Goal: Information Seeking & Learning: Learn about a topic

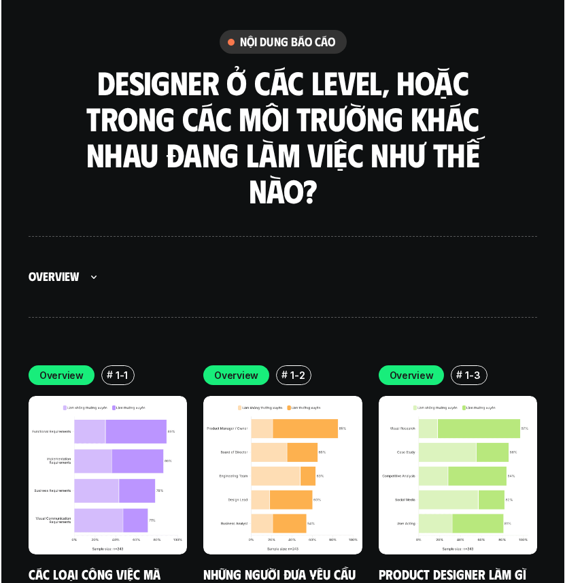
scroll to position [3715, 0]
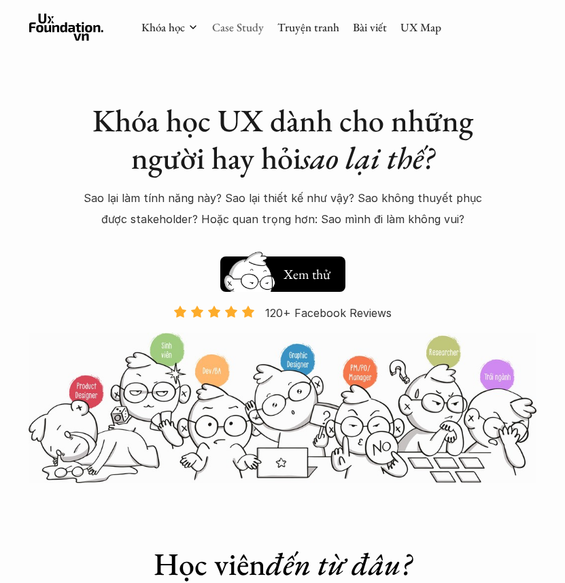
click at [236, 23] on link "Case Study" at bounding box center [238, 27] width 52 height 15
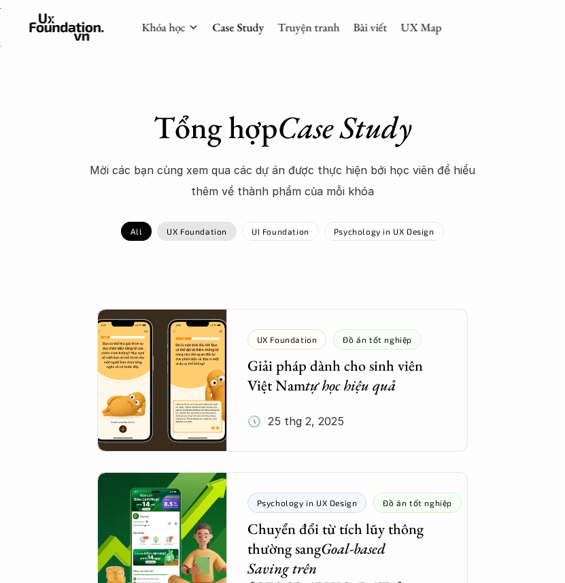
click at [197, 239] on div "UX Foundation" at bounding box center [197, 231] width 80 height 19
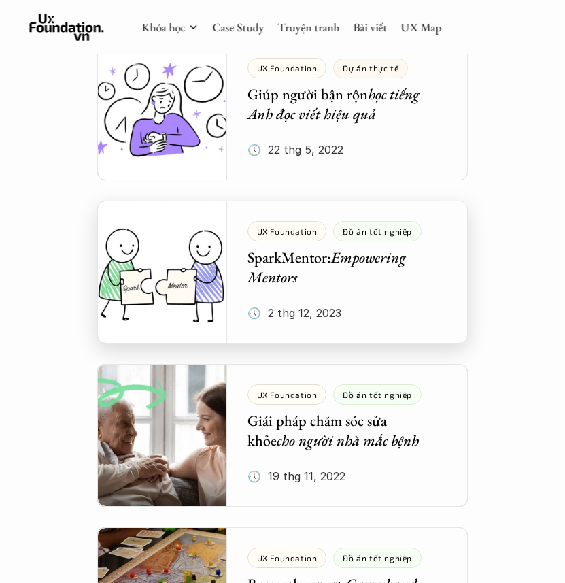
scroll to position [2225, 0]
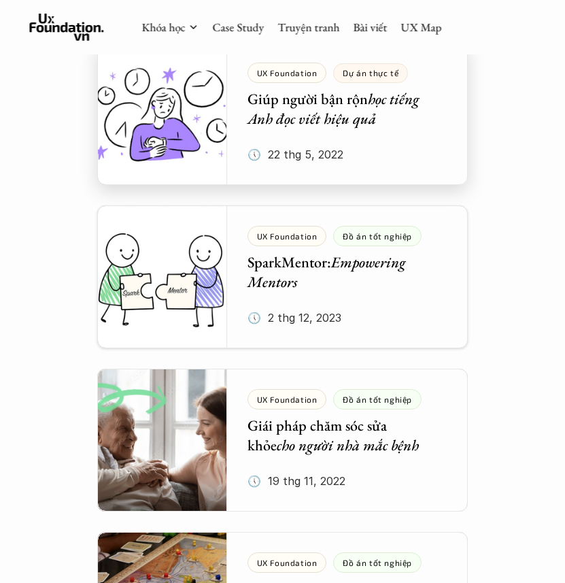
click at [175, 139] on div at bounding box center [282, 113] width 371 height 143
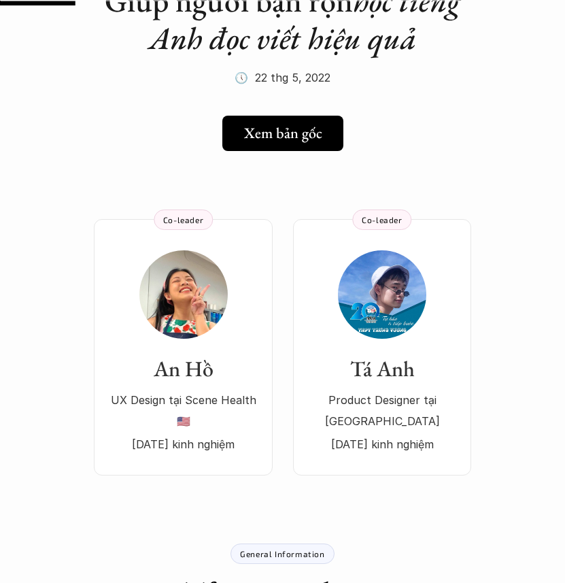
scroll to position [147, 0]
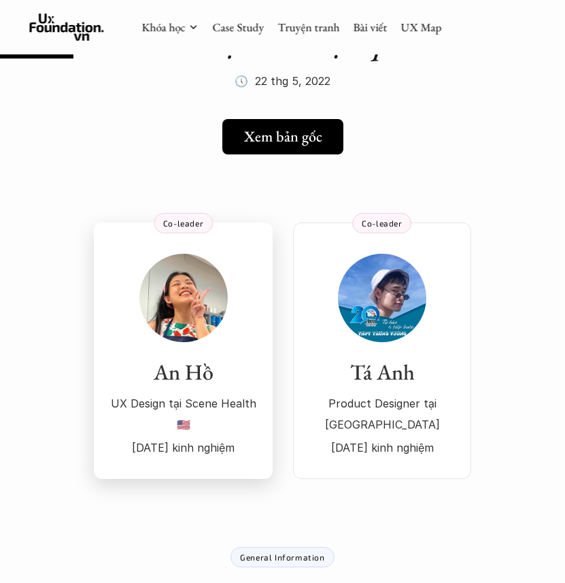
click at [195, 260] on img at bounding box center [183, 298] width 88 height 88
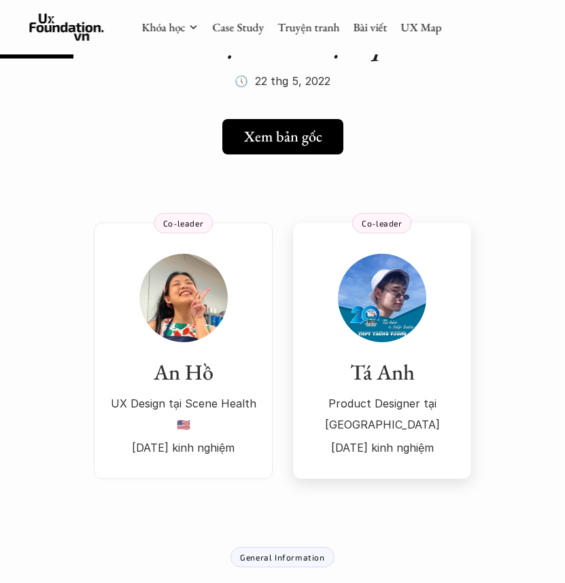
click at [359, 331] on img at bounding box center [382, 298] width 88 height 88
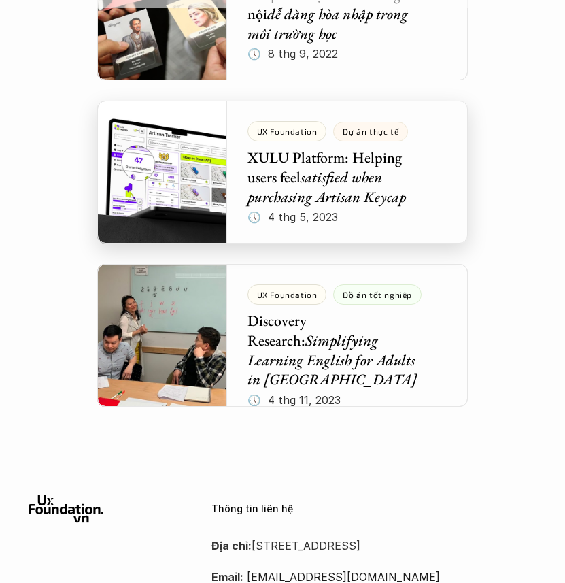
scroll to position [3140, 0]
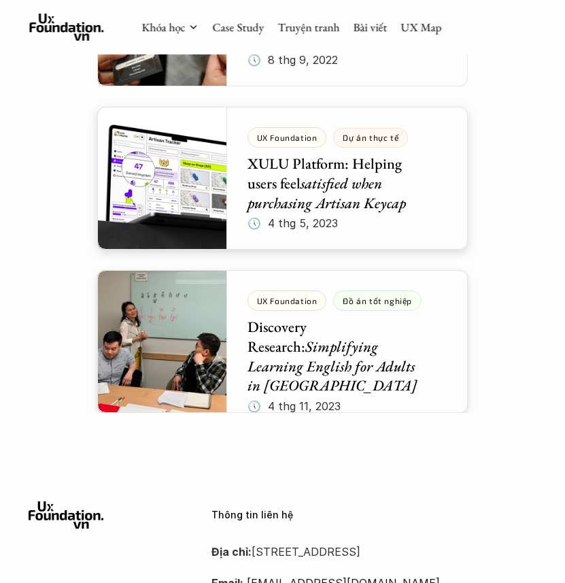
click at [297, 346] on div at bounding box center [282, 341] width 371 height 143
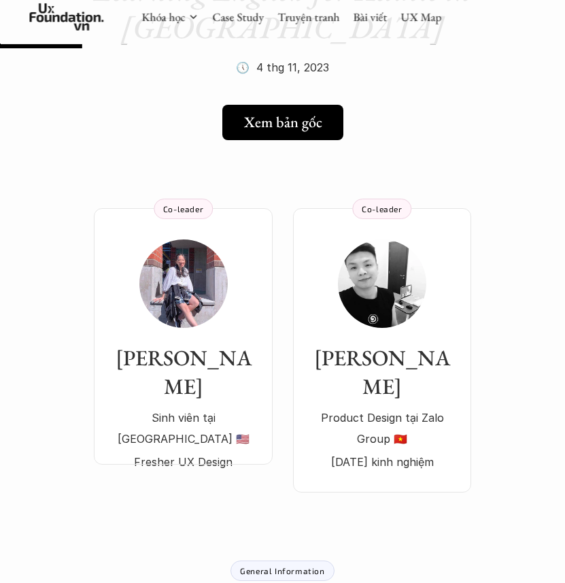
scroll to position [203, 0]
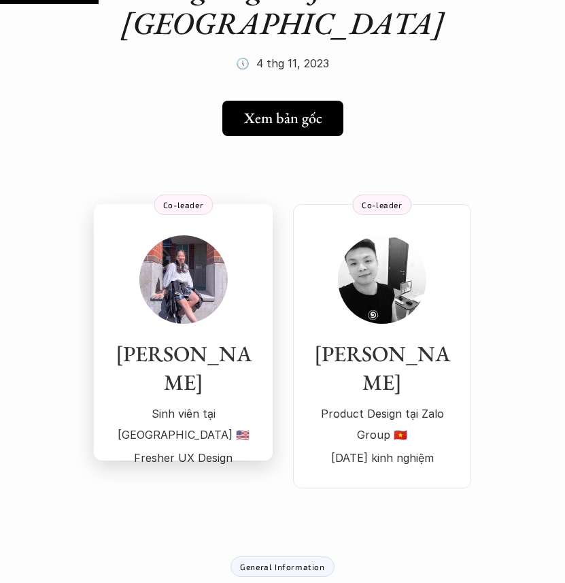
click at [235, 336] on div "Jasmine Bui Sinh viên tại Purdue University 🇺🇸 Fresher UX Design" at bounding box center [183, 351] width 152 height 233
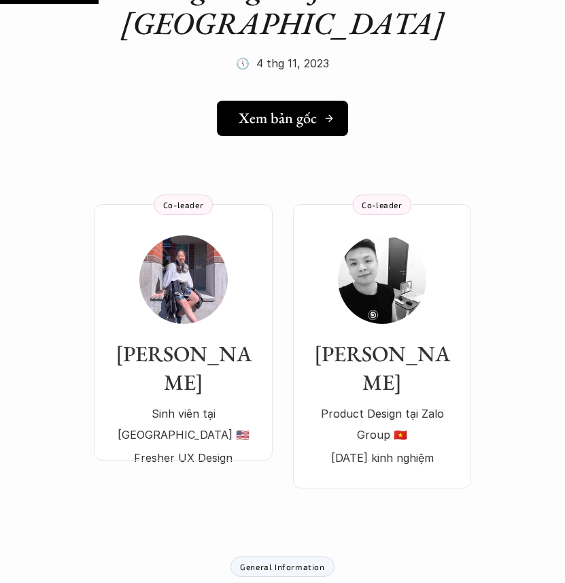
click at [320, 116] on div "Xem bản gốc" at bounding box center [287, 119] width 96 height 18
